Goal: Transaction & Acquisition: Purchase product/service

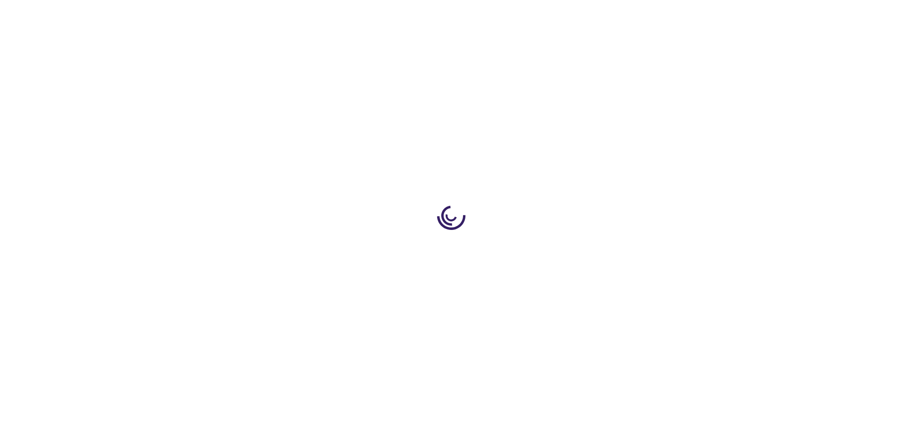
type input "0"
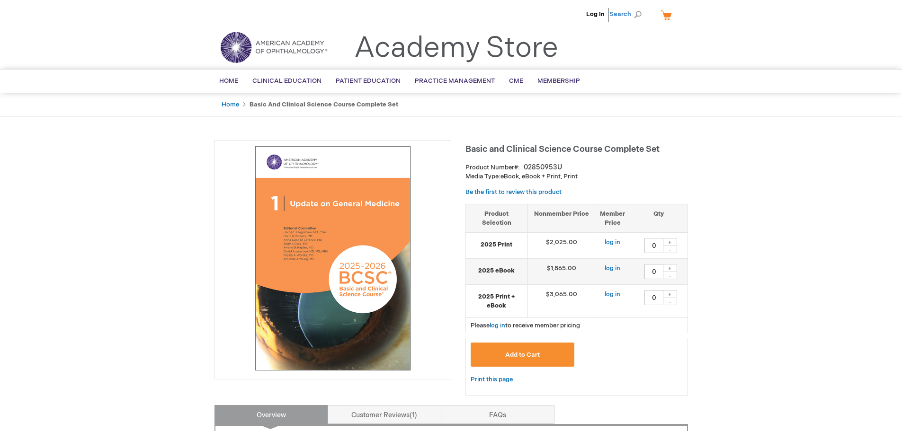
click at [628, 14] on span "Search" at bounding box center [628, 14] width 36 height 19
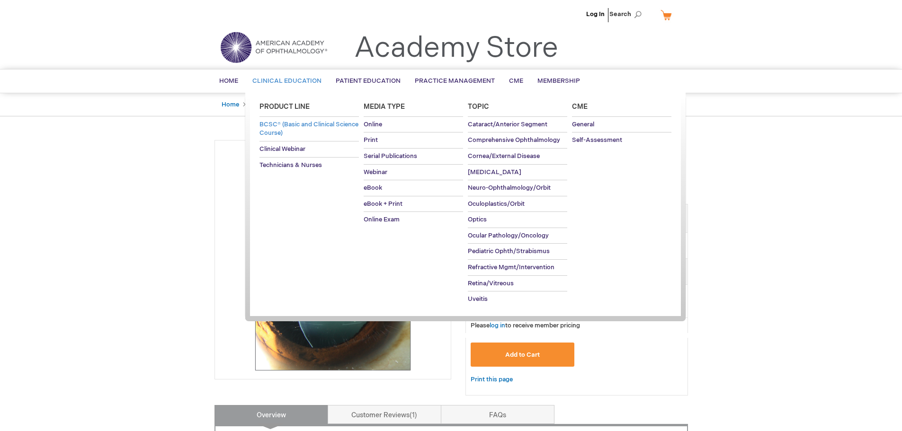
click at [273, 126] on span "BCSC® (Basic and Clinical Science Course)" at bounding box center [309, 129] width 99 height 17
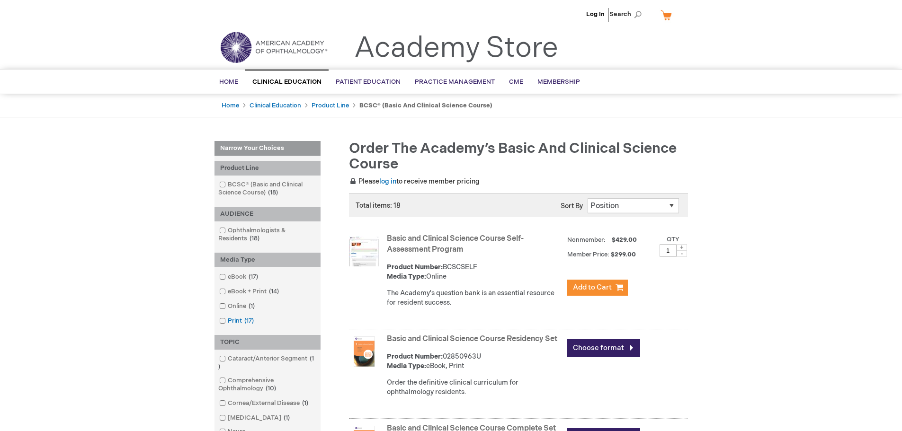
click at [228, 321] on span at bounding box center [228, 321] width 0 height 8
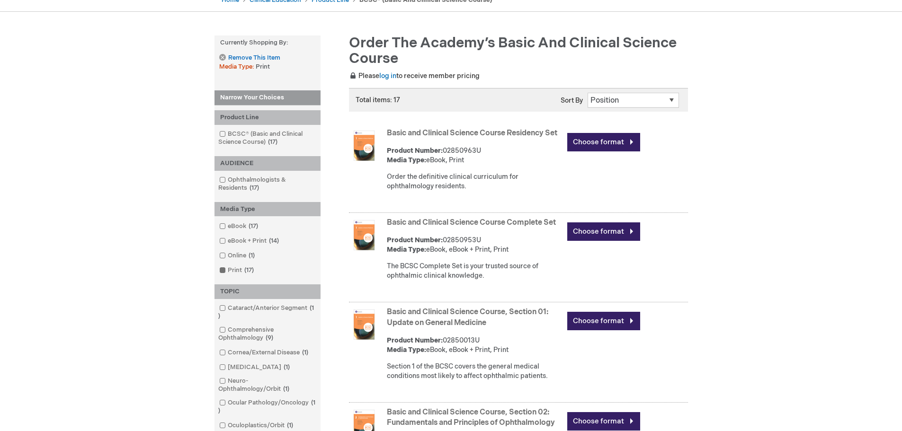
scroll to position [142, 0]
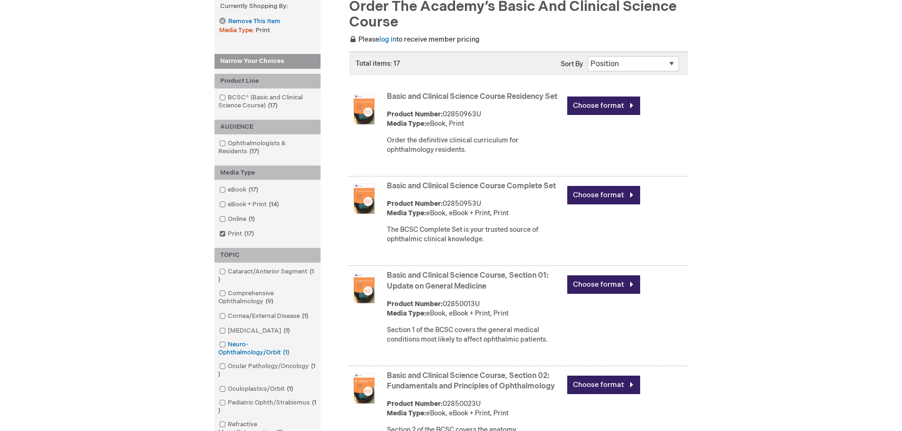
click at [228, 345] on span at bounding box center [228, 345] width 0 height 8
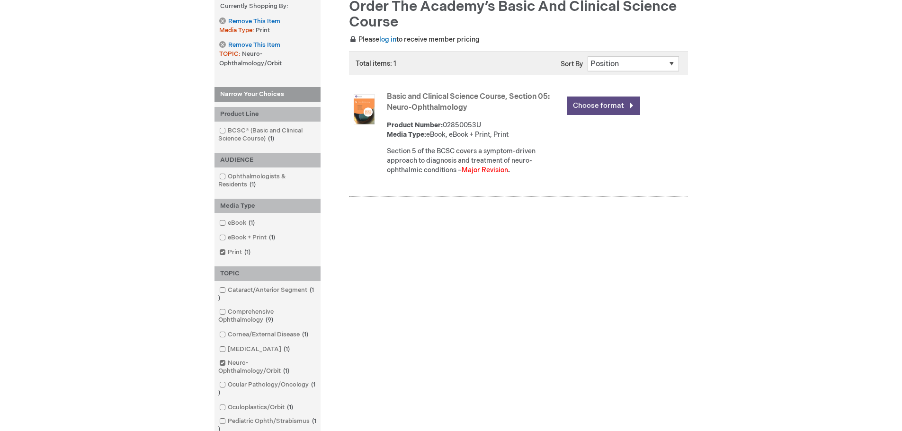
click at [589, 103] on link "Choose format" at bounding box center [603, 106] width 73 height 18
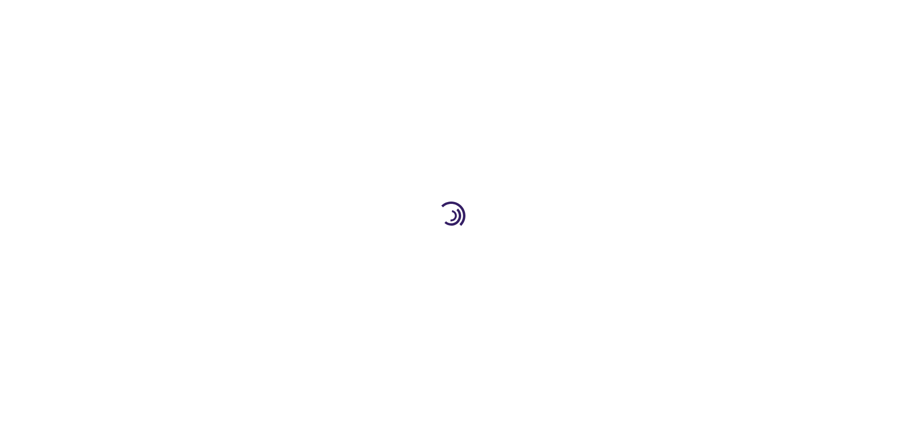
type input "0"
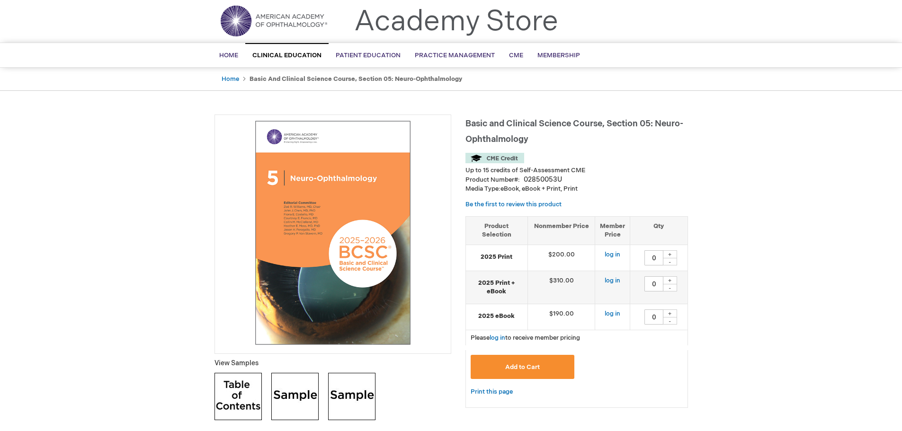
scroll to position [47, 0]
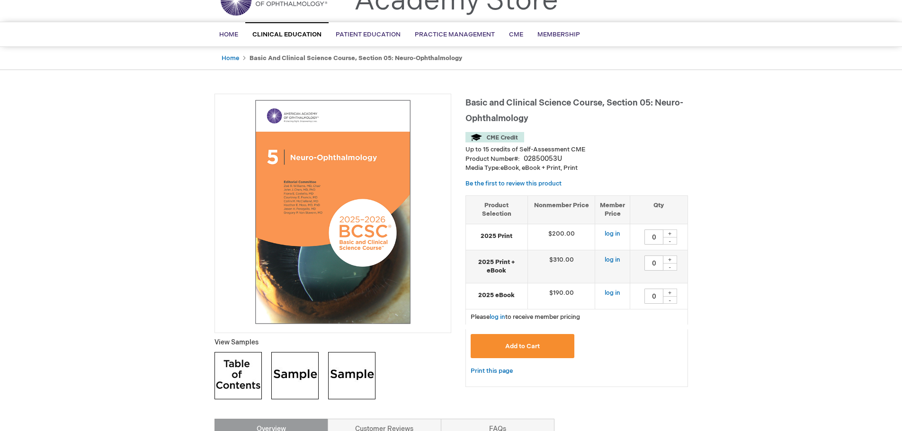
click at [671, 233] on div "+" at bounding box center [670, 234] width 14 height 8
type input "1"
click at [609, 235] on link "log in" at bounding box center [613, 234] width 16 height 8
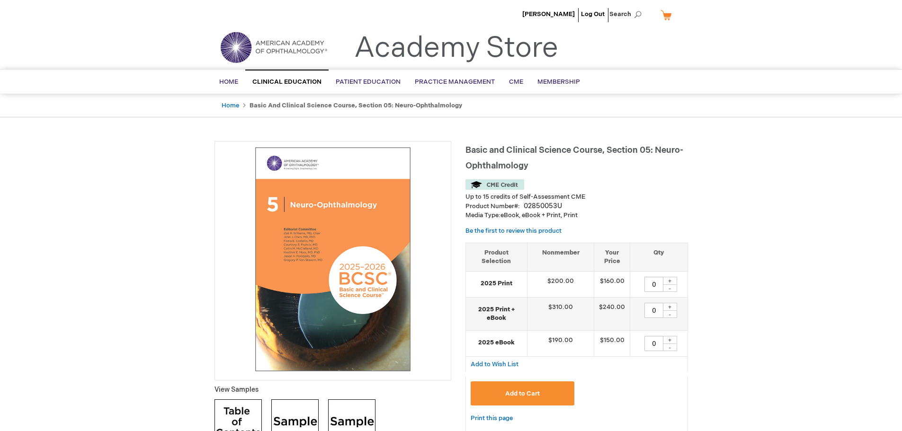
click at [671, 280] on div "+" at bounding box center [670, 281] width 14 height 8
type input "1"
click at [517, 393] on span "Add to Cart" at bounding box center [522, 394] width 35 height 8
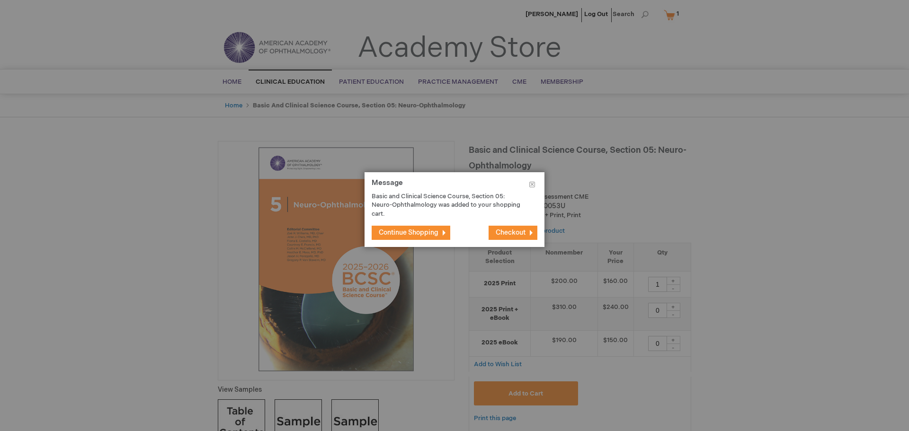
click at [505, 234] on span "Checkout" at bounding box center [511, 233] width 30 height 8
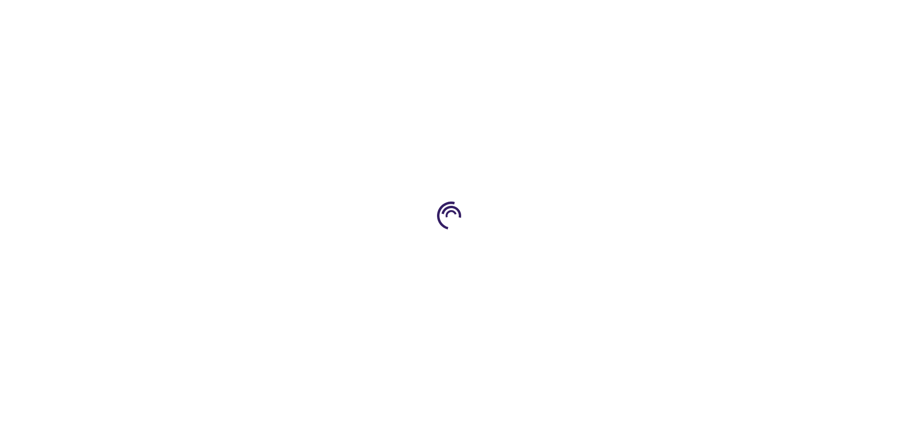
select select "US"
